Goal: Task Accomplishment & Management: Complete application form

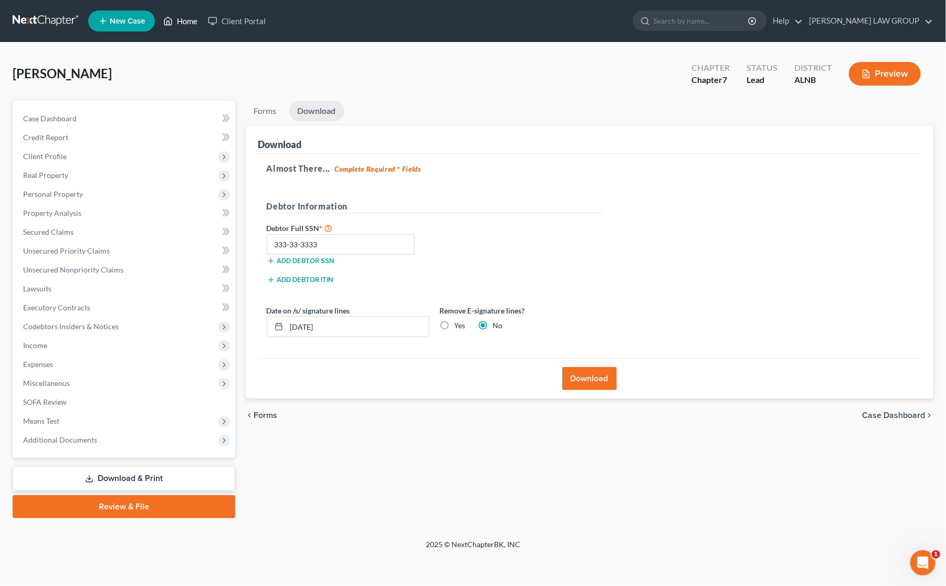
click at [187, 18] on link "Home" at bounding box center [180, 21] width 45 height 19
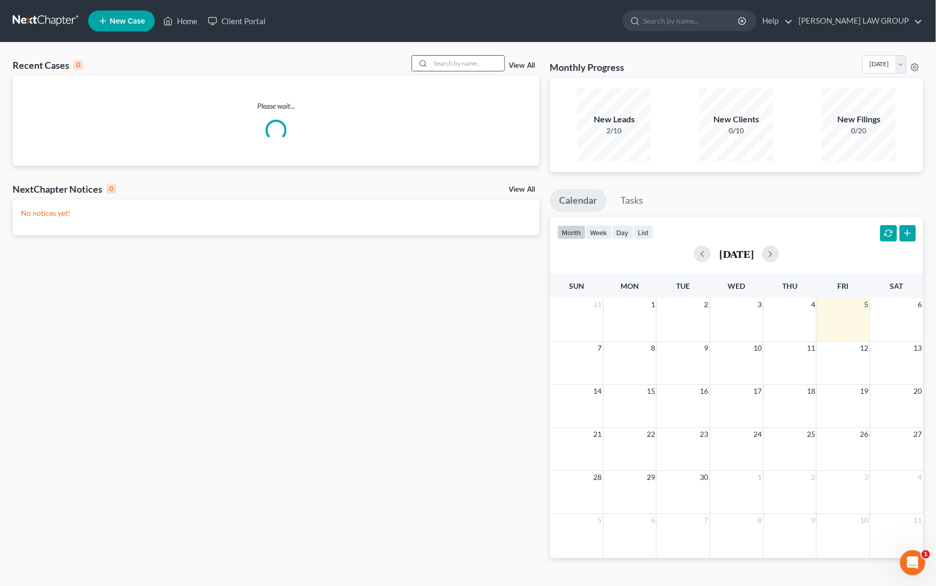
click at [453, 58] on input "search" at bounding box center [468, 63] width 74 height 15
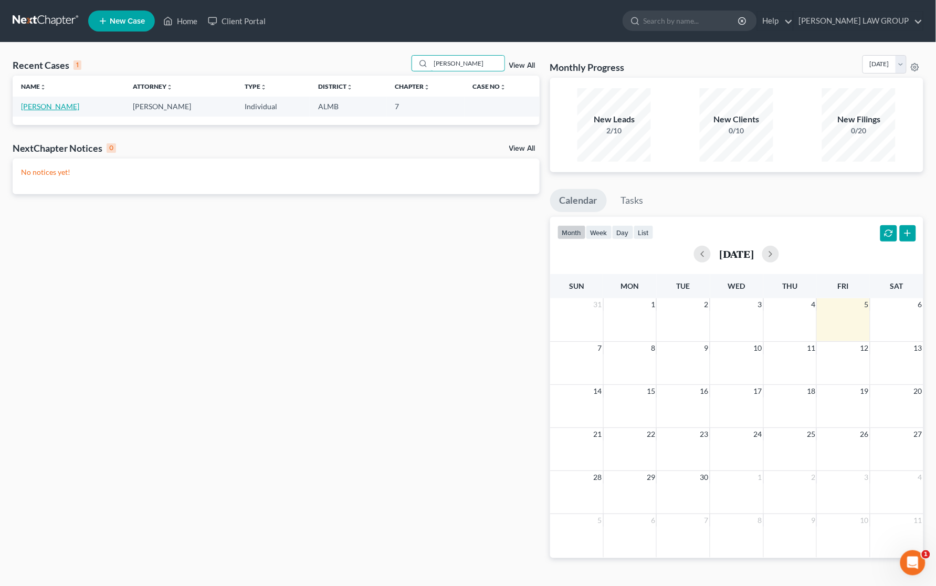
type input "[PERSON_NAME]"
click at [53, 108] on link "[PERSON_NAME]" at bounding box center [50, 106] width 58 height 9
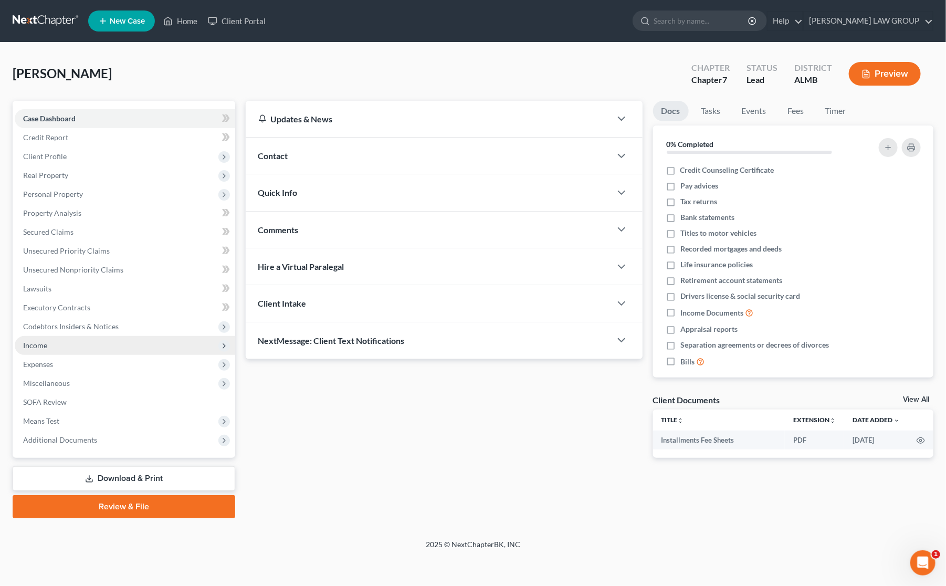
click at [46, 342] on span "Income" at bounding box center [35, 345] width 24 height 9
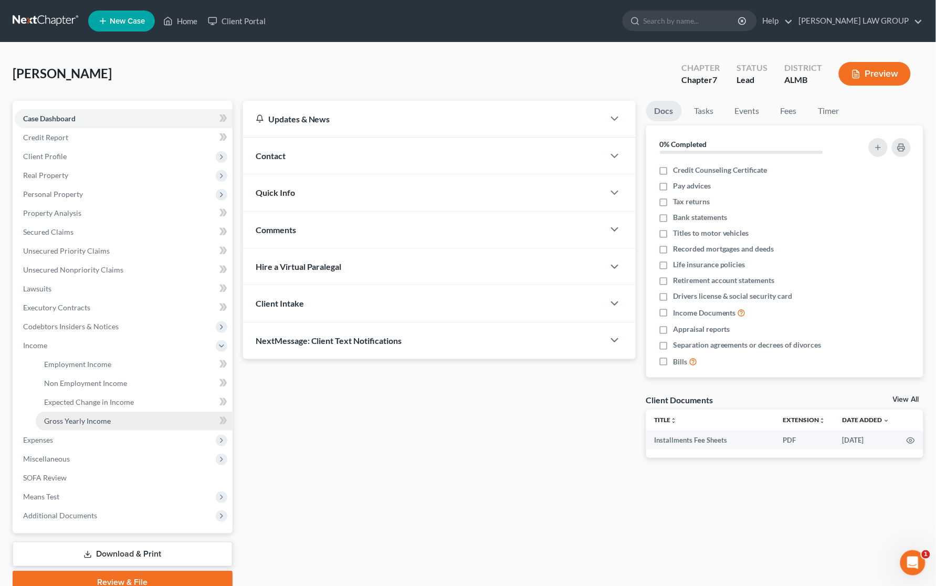
click at [75, 422] on span "Gross Yearly Income" at bounding box center [77, 420] width 67 height 9
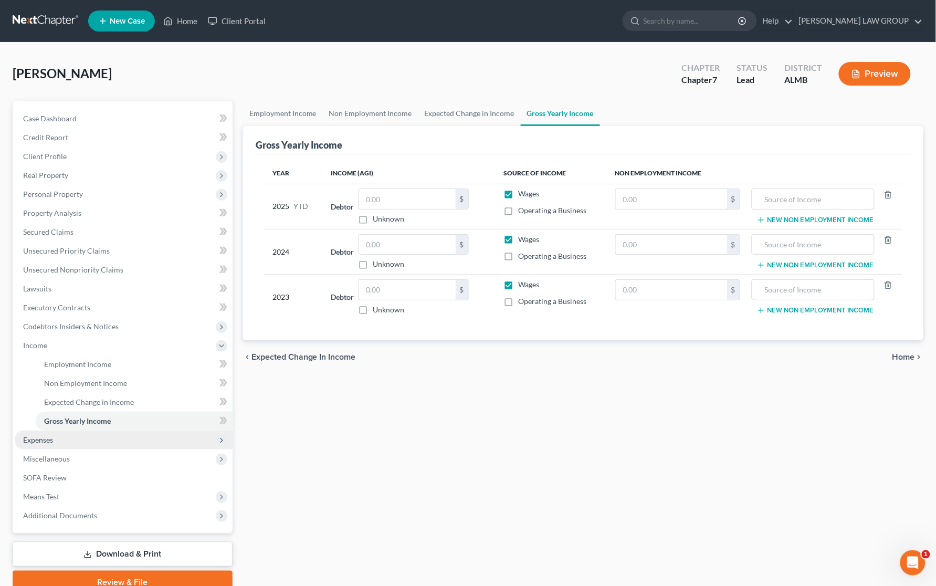
click at [69, 440] on span "Expenses" at bounding box center [124, 440] width 218 height 19
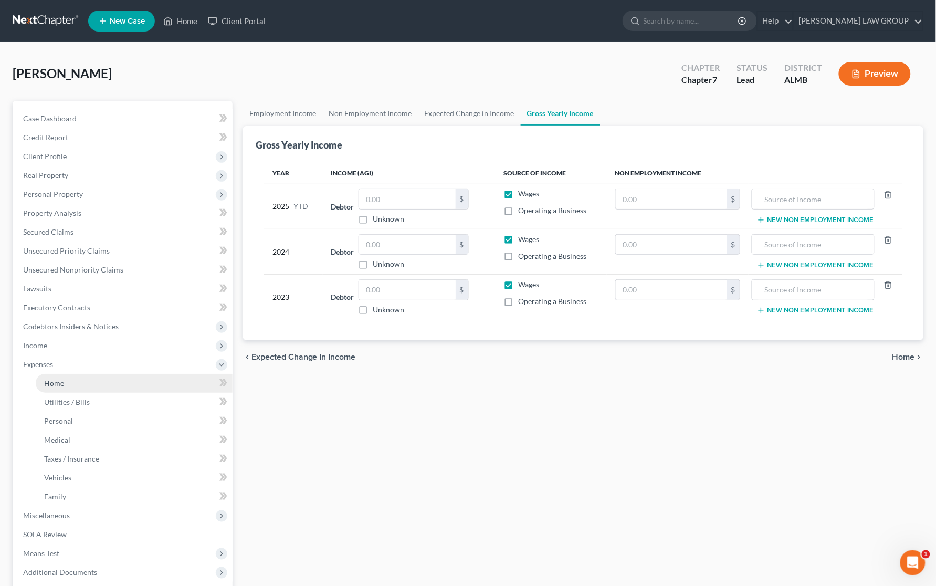
click at [59, 381] on span "Home" at bounding box center [54, 383] width 20 height 9
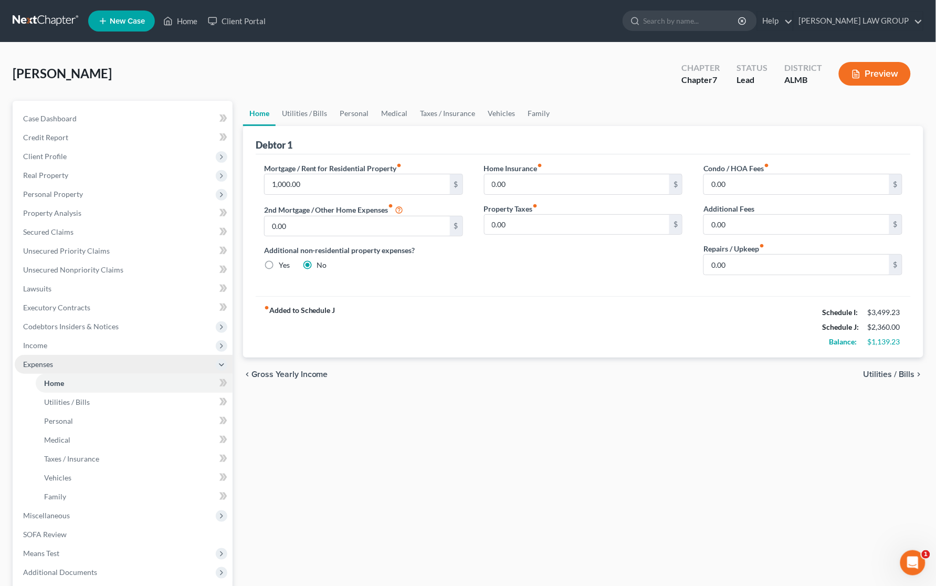
click at [45, 348] on span "Income" at bounding box center [124, 345] width 218 height 19
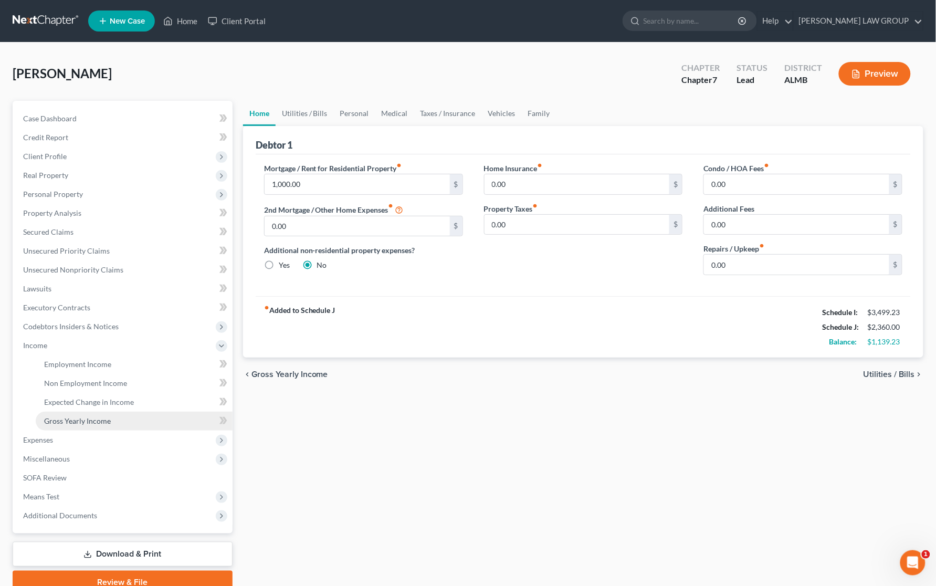
click at [70, 421] on span "Gross Yearly Income" at bounding box center [77, 420] width 67 height 9
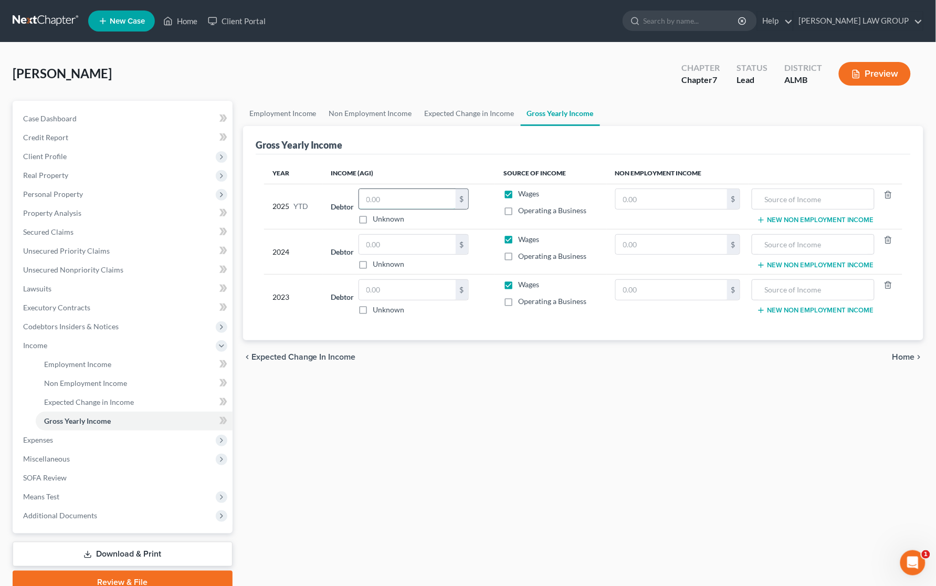
click at [425, 204] on input "text" at bounding box center [407, 199] width 97 height 20
type input "15,428"
click at [411, 249] on input "text" at bounding box center [407, 245] width 97 height 20
type input "24,038"
click at [398, 286] on input "text" at bounding box center [407, 290] width 97 height 20
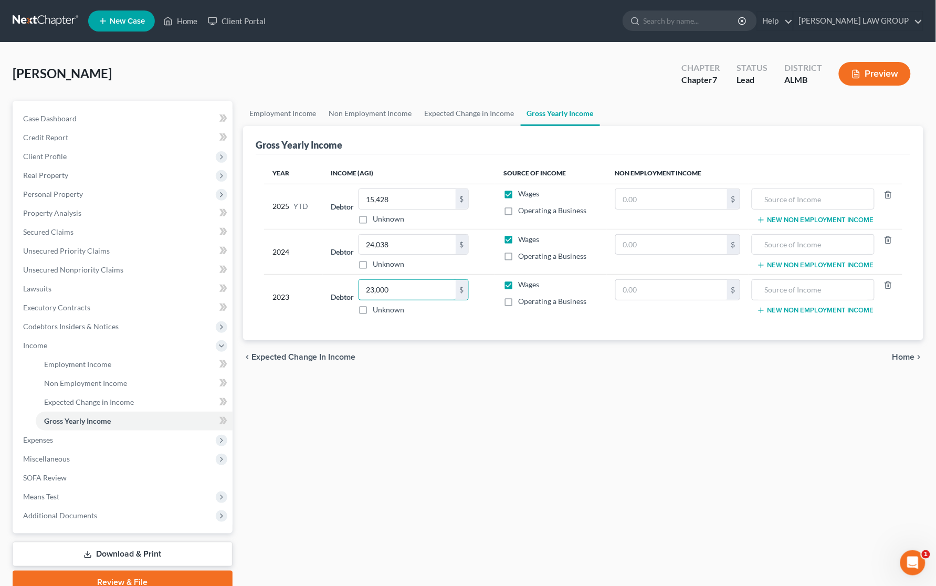
type input "23,000"
click at [459, 397] on div "Employment Income Non Employment Income Expected Change in Income Gross Yearly …" at bounding box center [583, 347] width 691 height 493
